Goal: Task Accomplishment & Management: Use online tool/utility

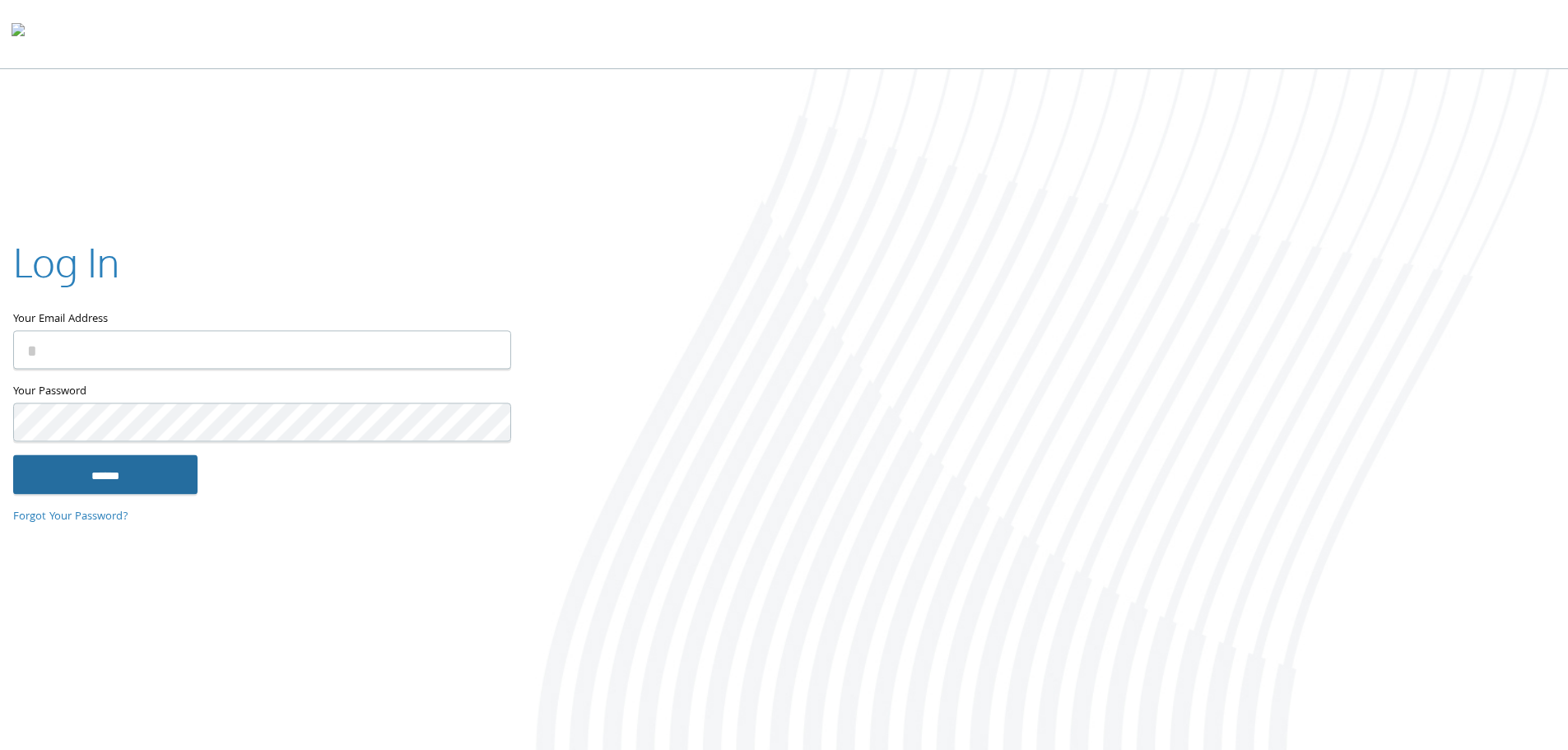
type input "**********"
click at [114, 475] on input "******" at bounding box center [106, 473] width 184 height 40
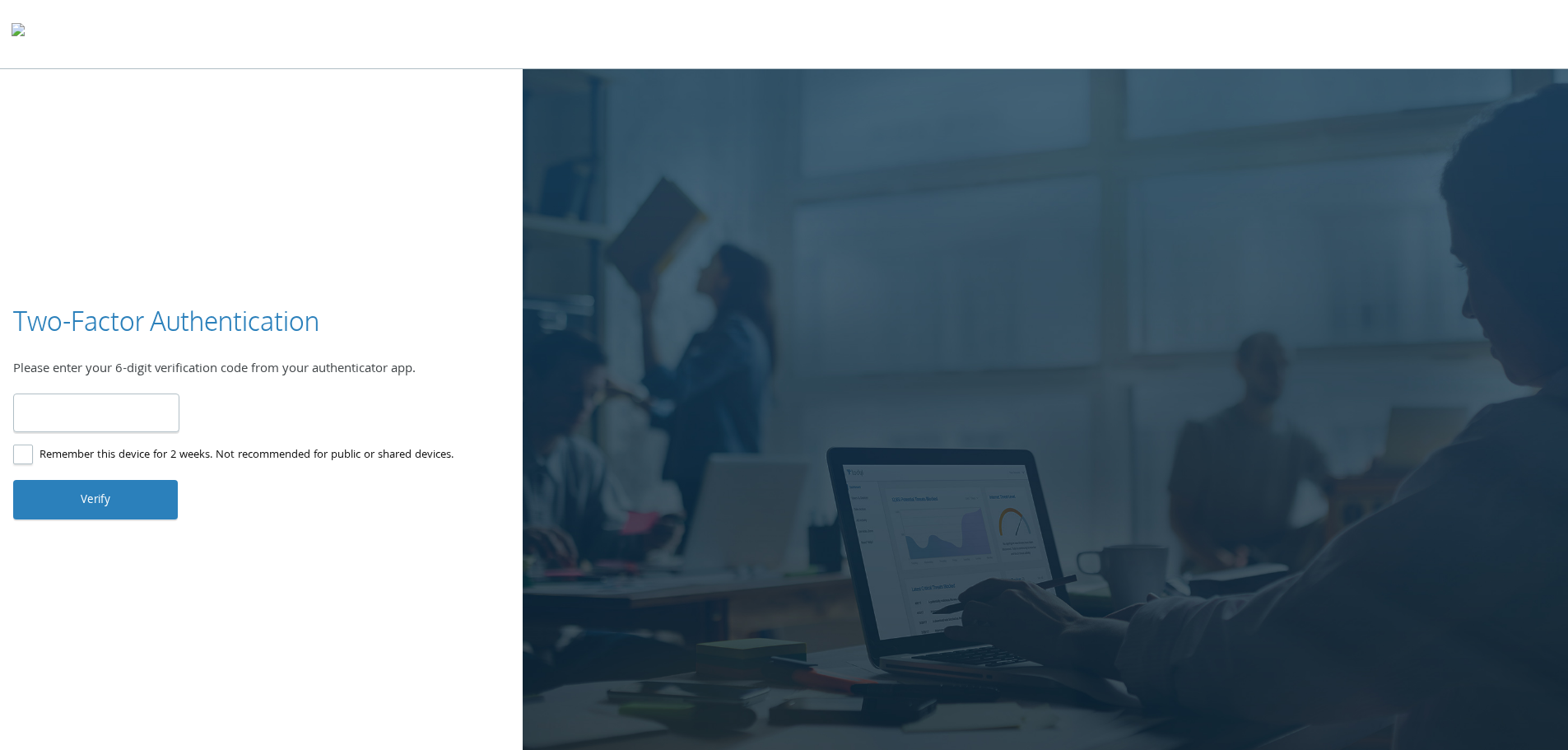
type input "******"
